Goal: Transaction & Acquisition: Purchase product/service

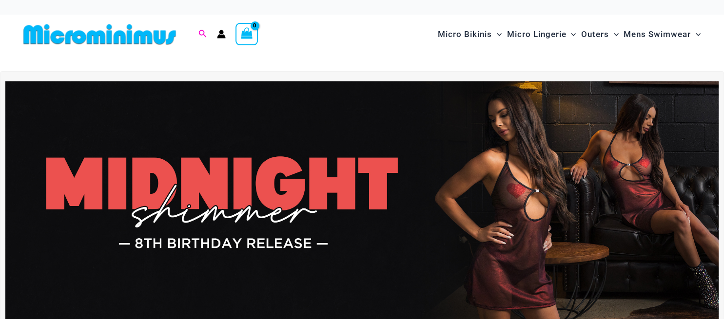
click at [202, 36] on icon "Search icon link" at bounding box center [202, 34] width 8 height 9
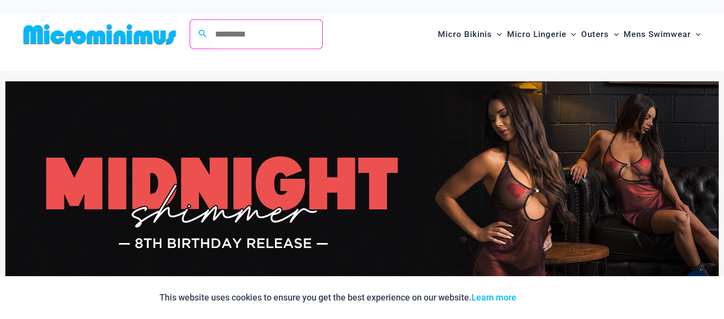
click at [264, 37] on input "Search for: Search" at bounding box center [265, 34] width 115 height 29
paste input "**********"
type input "**********"
click button "Search" at bounding box center [0, 0] width 0 height 0
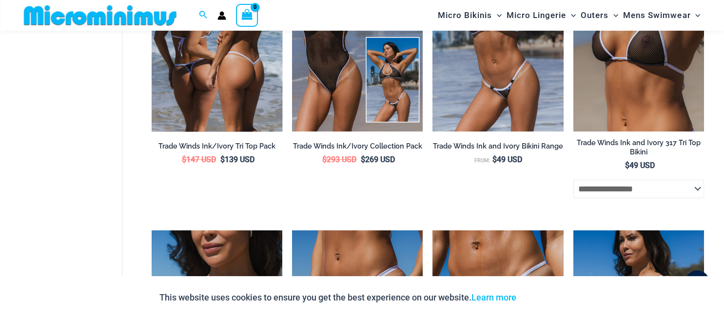
scroll to position [138, 0]
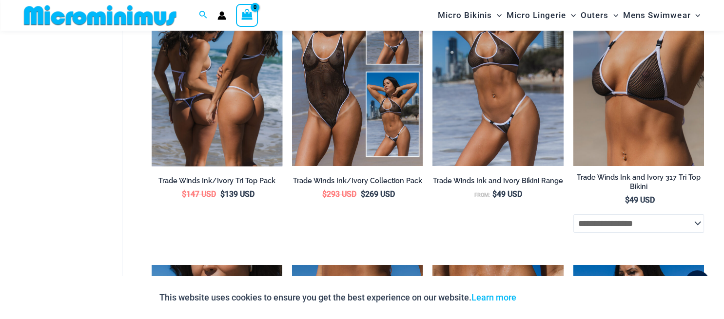
click at [238, 115] on img at bounding box center [217, 68] width 131 height 196
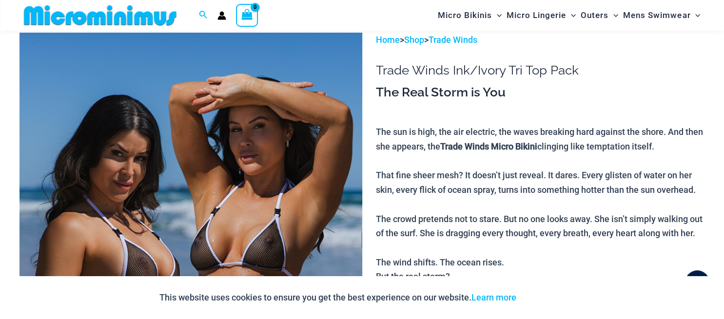
scroll to position [40, 0]
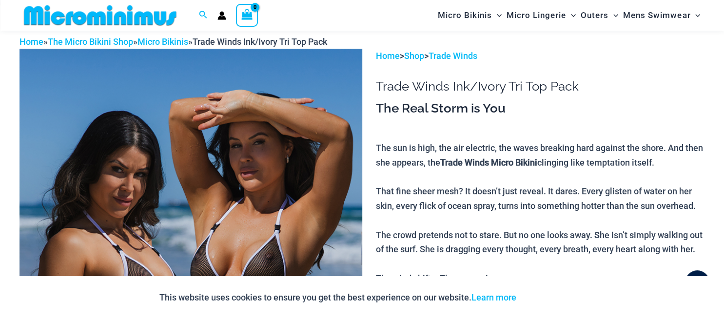
click at [464, 89] on h1 "Trade Winds Ink/Ivory Tri Top Pack" at bounding box center [540, 86] width 329 height 15
drag, startPoint x: 464, startPoint y: 89, endPoint x: 495, endPoint y: 85, distance: 30.9
click at [495, 85] on h1 "Trade Winds Ink/Ivory Tri Top Pack" at bounding box center [540, 86] width 329 height 15
copy h1 "Ink/Ivory"
click at [461, 91] on h1 "Trade Winds Ink/Ivory Tri Top Pack" at bounding box center [540, 86] width 329 height 15
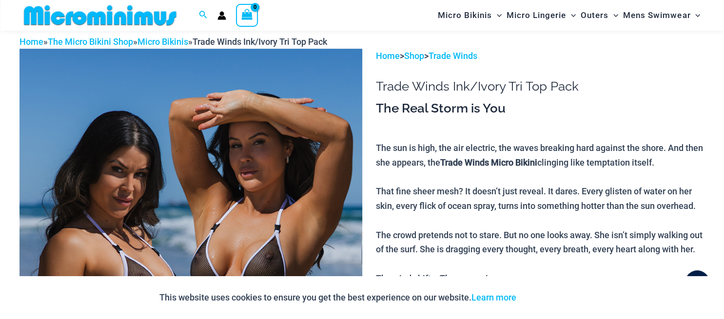
click at [462, 84] on h1 "Trade Winds Ink/Ivory Tri Top Pack" at bounding box center [540, 86] width 329 height 15
drag, startPoint x: 462, startPoint y: 84, endPoint x: 501, endPoint y: 84, distance: 38.5
click at [501, 84] on h1 "Trade Winds Ink/Ivory Tri Top Pack" at bounding box center [540, 86] width 329 height 15
copy h1 "Ink/Ivory"
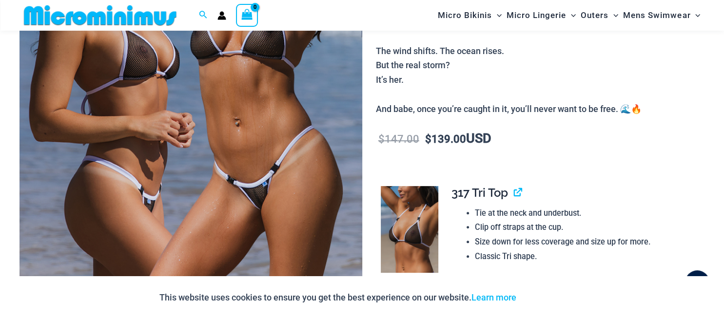
scroll to position [284, 0]
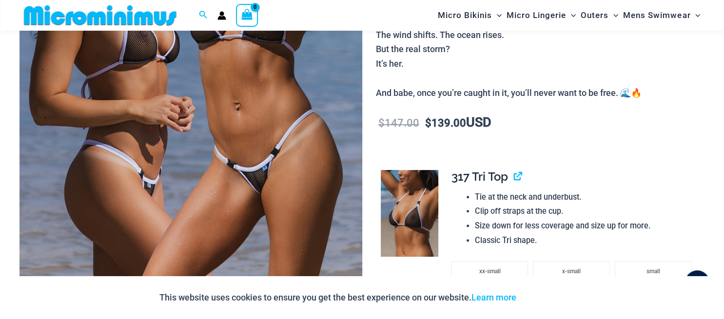
click at [460, 184] on span "317 Tri Top" at bounding box center [479, 177] width 57 height 14
drag, startPoint x: 460, startPoint y: 192, endPoint x: 485, endPoint y: 190, distance: 25.4
click at [485, 184] on span "317 Tri Top" at bounding box center [479, 177] width 57 height 14
click at [502, 184] on span "317 Tri Top" at bounding box center [479, 177] width 57 height 14
copy span "317 Tri Top"
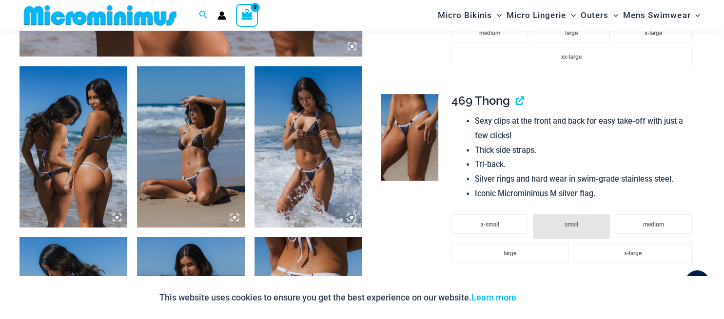
scroll to position [576, 0]
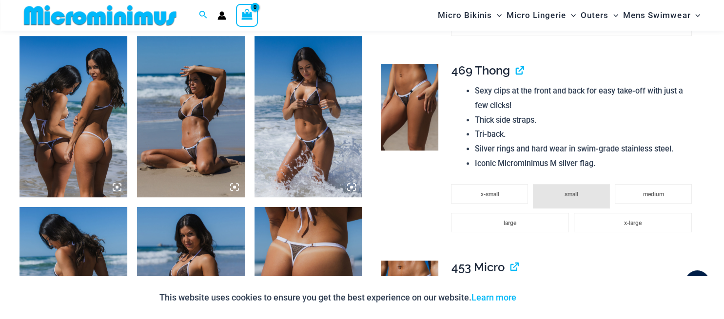
click at [460, 78] on span "469 Thong" at bounding box center [480, 70] width 58 height 14
drag, startPoint x: 460, startPoint y: 82, endPoint x: 509, endPoint y: 82, distance: 48.7
click at [509, 78] on span "469 Thong" at bounding box center [480, 70] width 58 height 14
copy span "469 Thong"
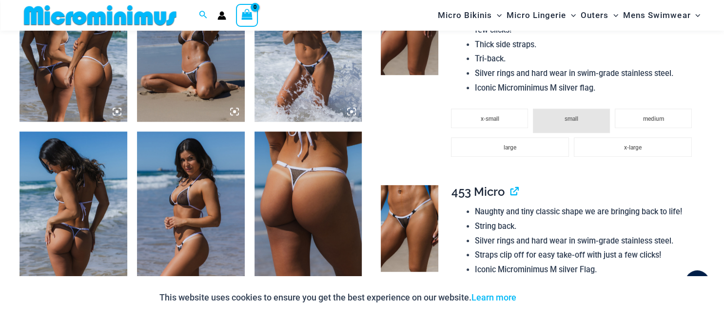
scroll to position [674, 0]
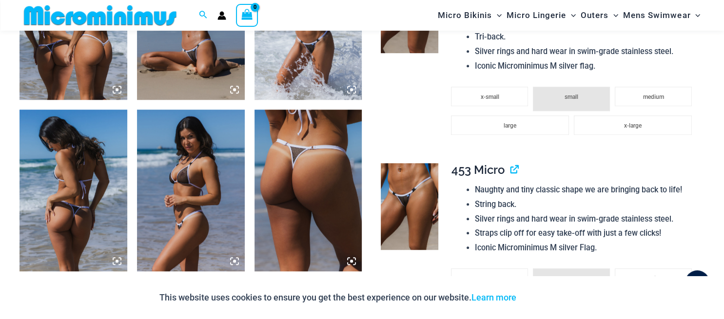
click at [466, 177] on span "453 Micro" at bounding box center [477, 170] width 53 height 14
drag, startPoint x: 466, startPoint y: 187, endPoint x: 489, endPoint y: 184, distance: 23.5
click at [489, 177] on span "453 Micro" at bounding box center [477, 170] width 53 height 14
copy span "453 Micro"
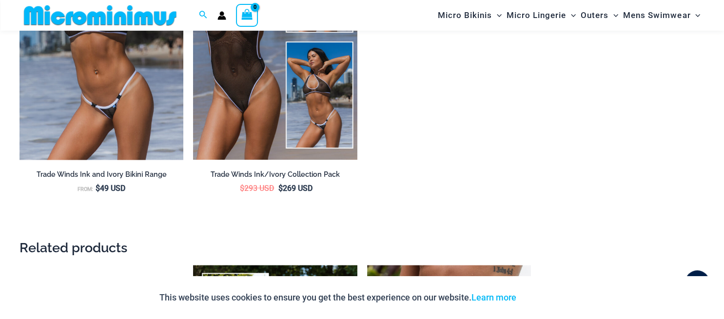
scroll to position [1614, 0]
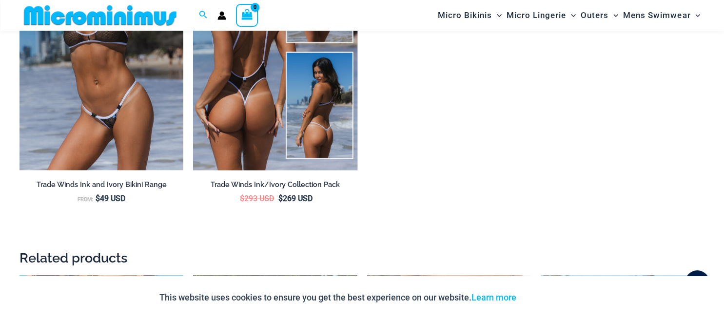
click at [302, 152] on img at bounding box center [275, 47] width 164 height 246
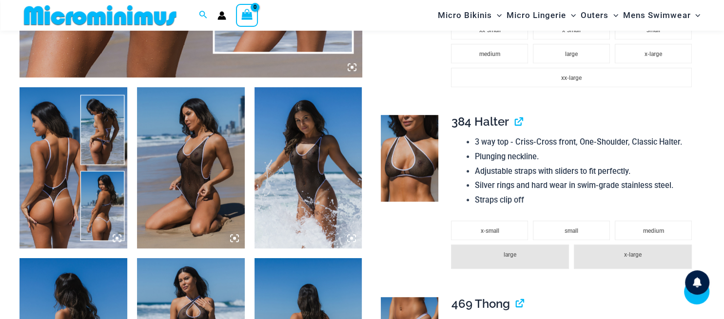
scroll to position [534, 0]
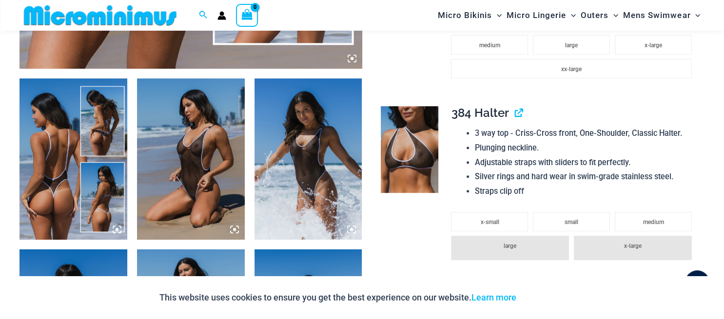
click at [458, 120] on span "384 Halter" at bounding box center [480, 113] width 58 height 14
drag, startPoint x: 458, startPoint y: 127, endPoint x: 487, endPoint y: 127, distance: 28.8
click at [487, 120] on span "384 Halter" at bounding box center [480, 113] width 58 height 14
copy span "384 Halter"
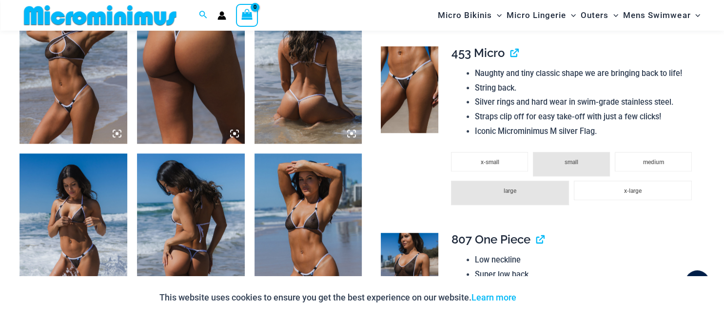
scroll to position [1070, 0]
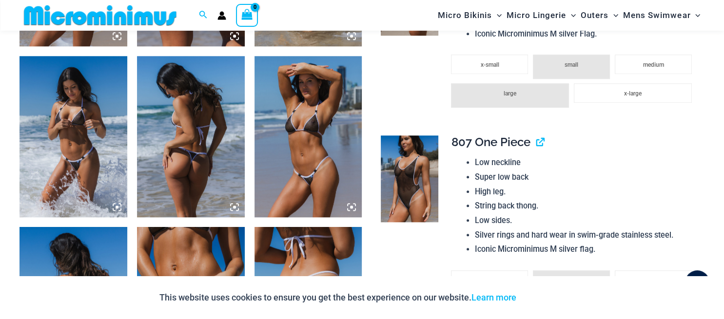
click at [463, 149] on span "807 One Piece" at bounding box center [490, 142] width 79 height 14
drag, startPoint x: 463, startPoint y: 161, endPoint x: 501, endPoint y: 160, distance: 38.5
click at [501, 149] on span "807 One Piece" at bounding box center [490, 142] width 79 height 14
copy span "807 One Piece"
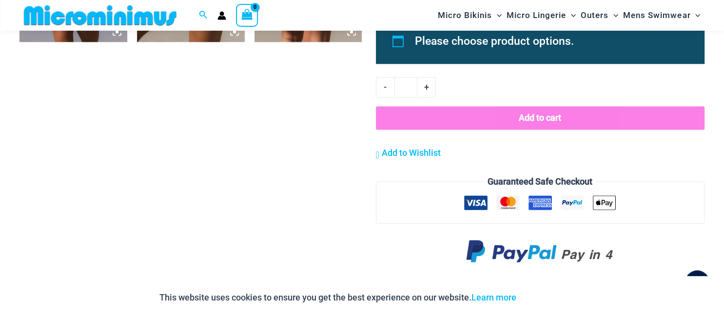
scroll to position [1362, 0]
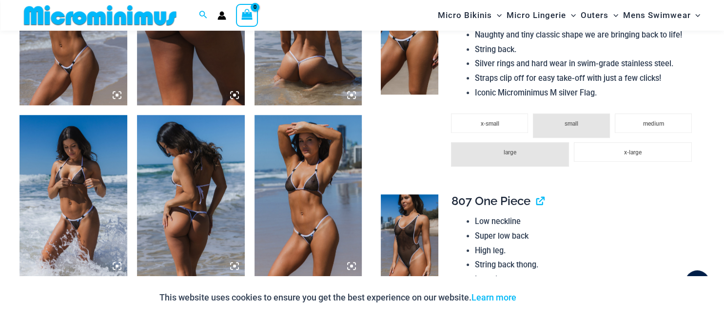
scroll to position [924, 0]
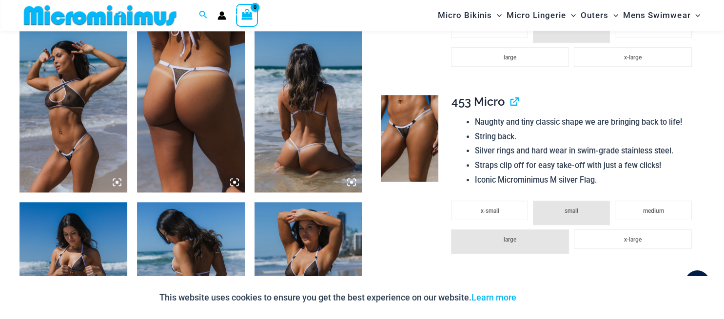
click at [397, 182] on img at bounding box center [410, 138] width 58 height 87
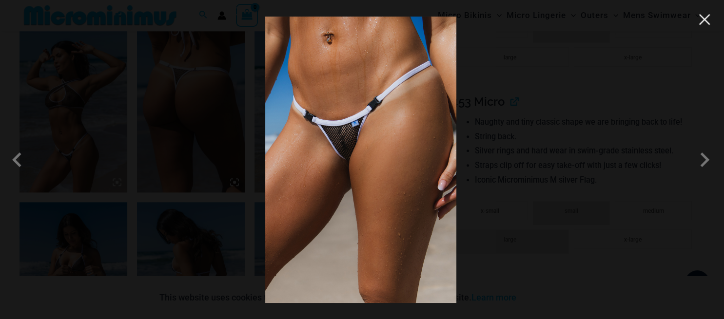
click at [705, 19] on button "Close" at bounding box center [704, 19] width 15 height 15
